Goal: Task Accomplishment & Management: Manage account settings

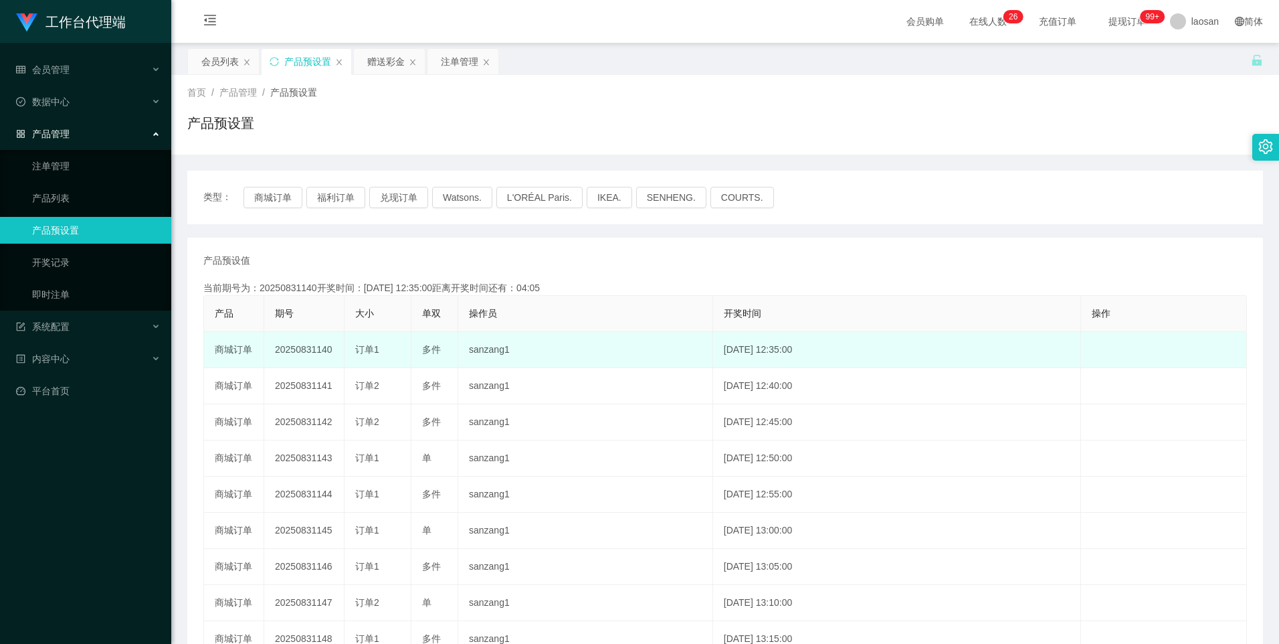
drag, startPoint x: 316, startPoint y: 345, endPoint x: 408, endPoint y: 350, distance: 91.8
click at [408, 350] on tr "商城订单 20250831140 订单1 多件 sanzang1 [DATE] 12:35:00 编 辑 限制投注" at bounding box center [725, 350] width 1043 height 36
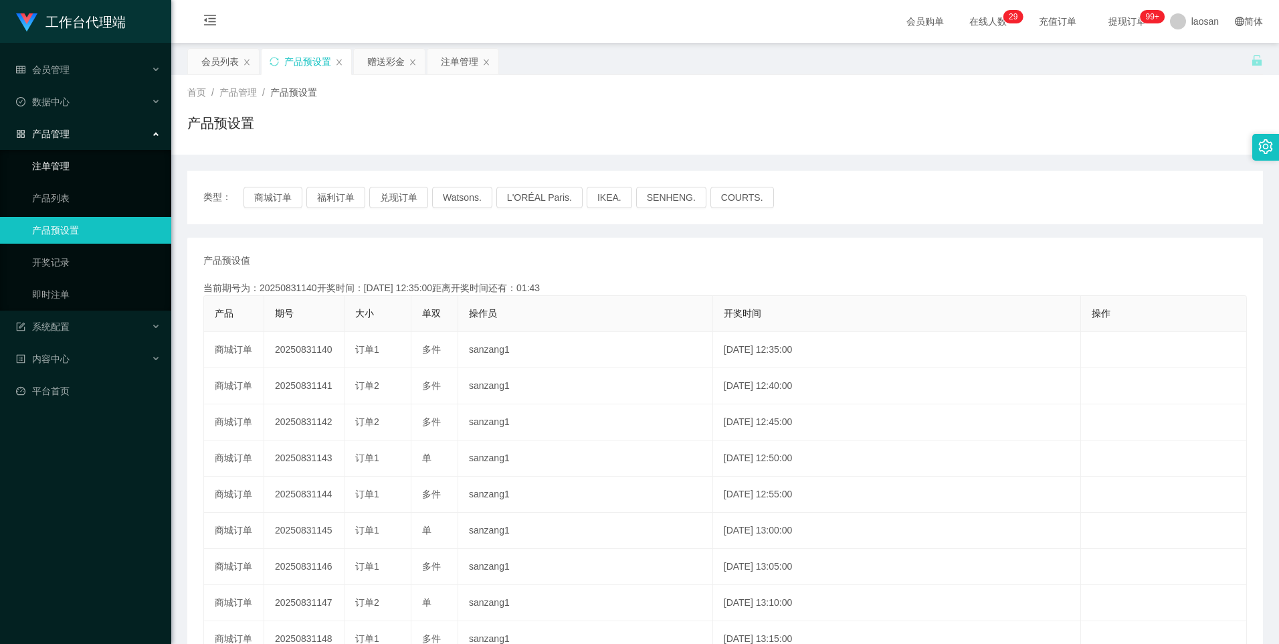
click at [64, 175] on link "注单管理" at bounding box center [96, 166] width 128 height 27
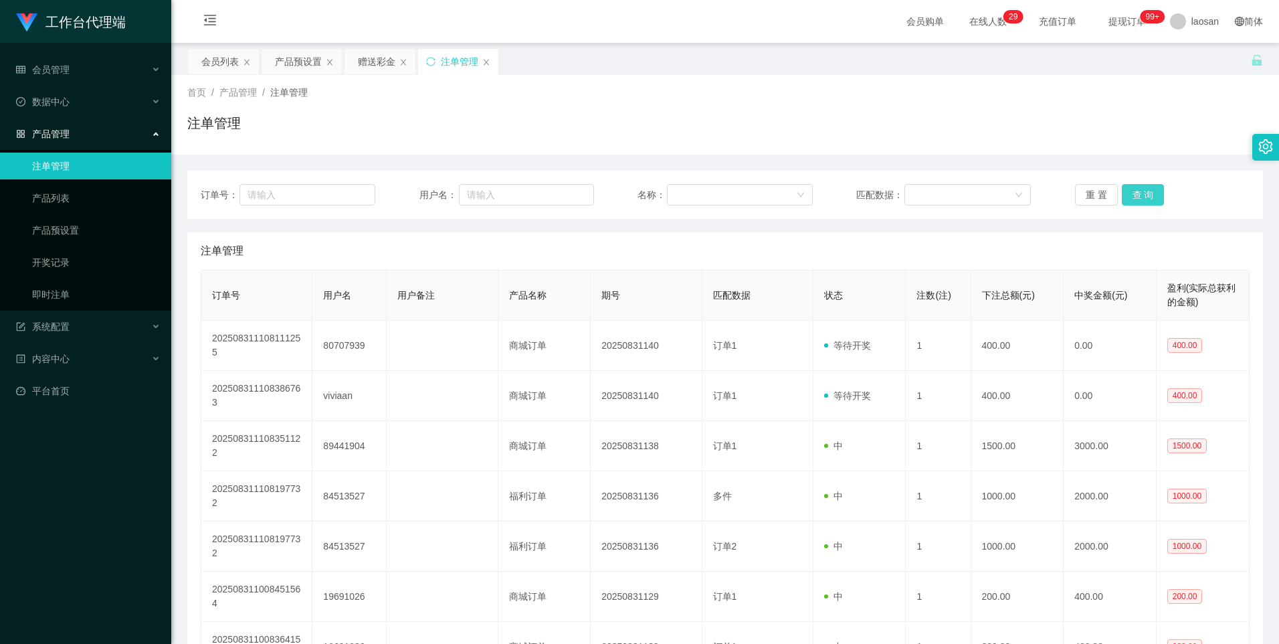
click at [1139, 189] on button "查 询" at bounding box center [1143, 194] width 43 height 21
click at [1139, 189] on div "重 置 查 询" at bounding box center [1162, 194] width 175 height 21
click at [1139, 189] on button "查 询" at bounding box center [1143, 194] width 43 height 21
click at [1139, 189] on div "重 置 查 询" at bounding box center [1162, 194] width 175 height 21
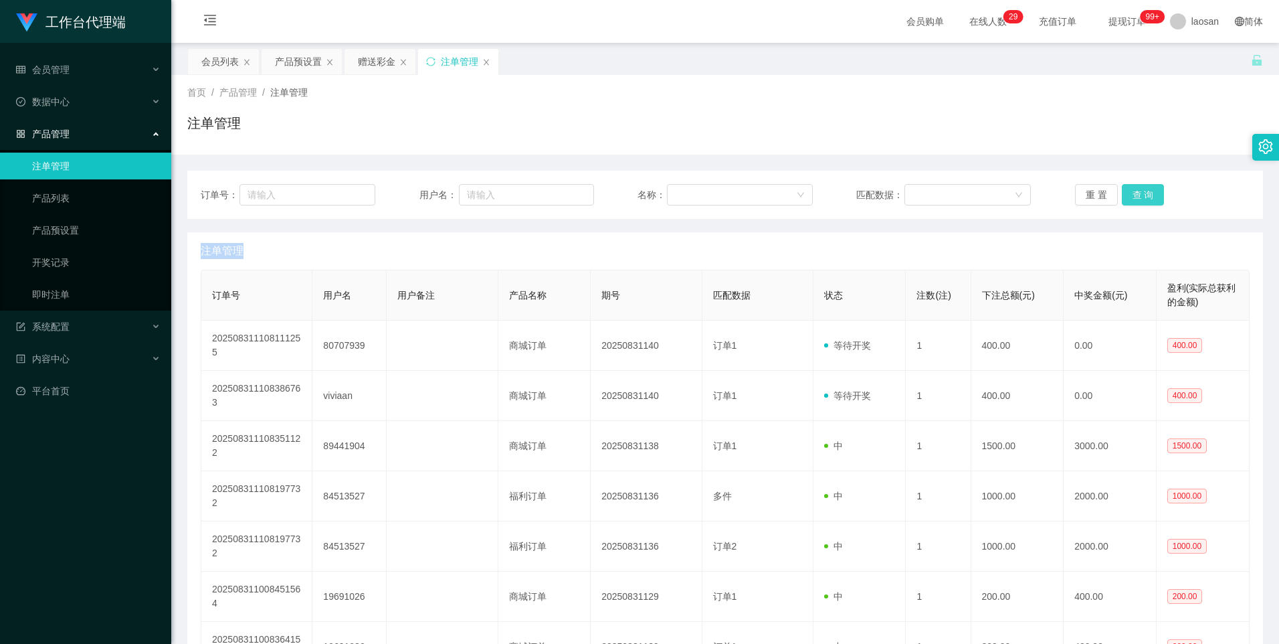
click at [1139, 189] on button "查 询" at bounding box center [1143, 194] width 43 height 21
click at [1138, 190] on button "查 询" at bounding box center [1143, 194] width 43 height 21
click at [260, 64] on div "会员列表 产品预设置 赠送彩金 注单管理" at bounding box center [343, 71] width 313 height 46
click at [281, 62] on div "产品预设置" at bounding box center [298, 61] width 47 height 25
